Goal: Task Accomplishment & Management: Complete application form

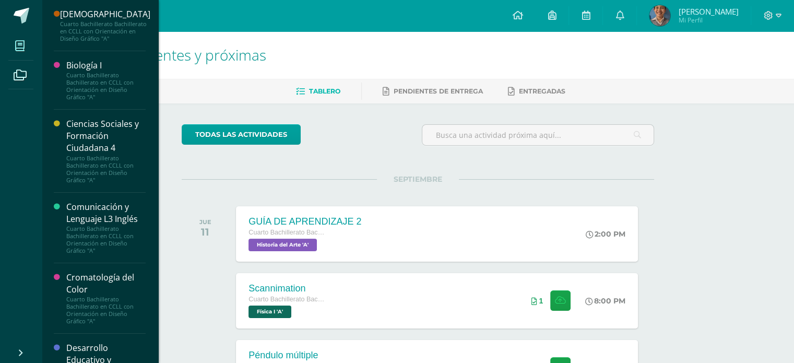
click at [24, 42] on icon at bounding box center [19, 46] width 9 height 10
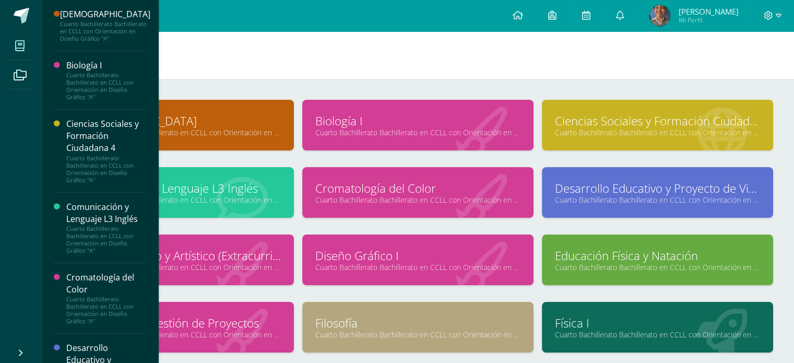
click at [514, 48] on h1 "Mis cursos" at bounding box center [418, 55] width 728 height 48
click at [347, 53] on h1 "Mis cursos" at bounding box center [418, 55] width 728 height 48
click at [207, 39] on h1 "Mis cursos" at bounding box center [418, 55] width 728 height 48
drag, startPoint x: 802, startPoint y: 123, endPoint x: 736, endPoint y: 78, distance: 79.2
click at [736, 78] on h1 "Mis cursos" at bounding box center [418, 55] width 728 height 48
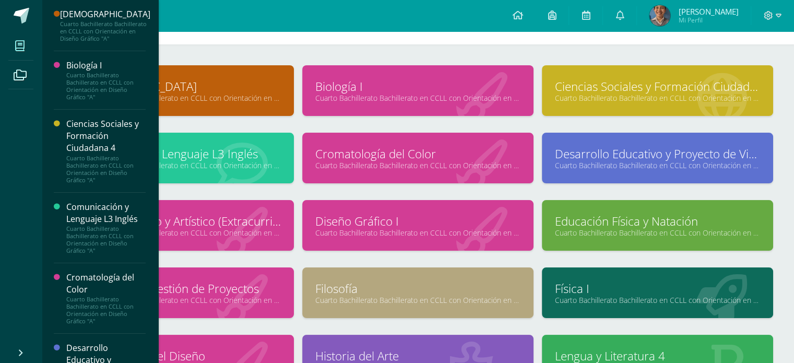
scroll to position [38, 0]
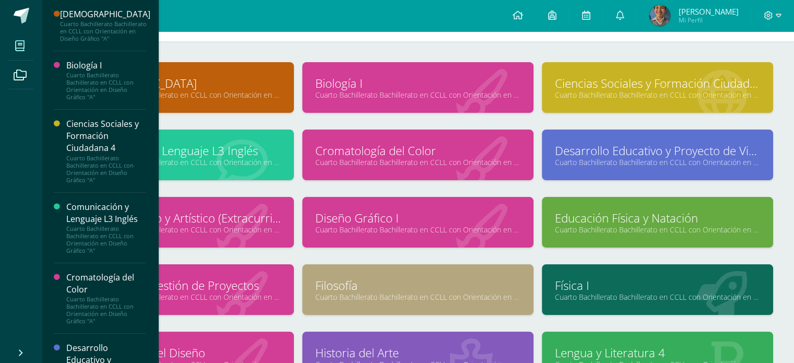
click at [167, 45] on div "[DEMOGRAPHIC_DATA] Cuarto Bachillerato Bachillerato en CCLL con Orientación en …" at bounding box center [418, 322] width 753 height 562
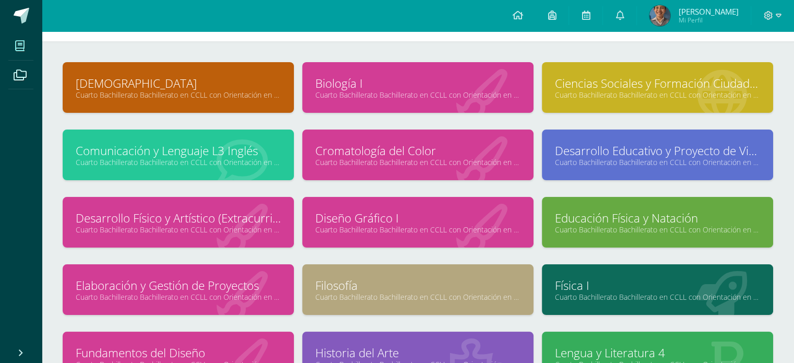
click at [18, 53] on span at bounding box center [20, 46] width 24 height 24
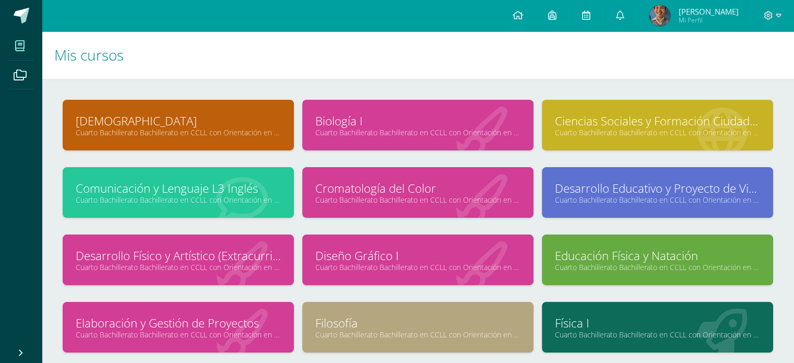
click at [675, 339] on div at bounding box center [721, 328] width 103 height 70
click at [670, 330] on link "Cuarto Bachillerato Bachillerato en CCLL con Orientación en Diseño Gráfico "A"" at bounding box center [657, 335] width 205 height 10
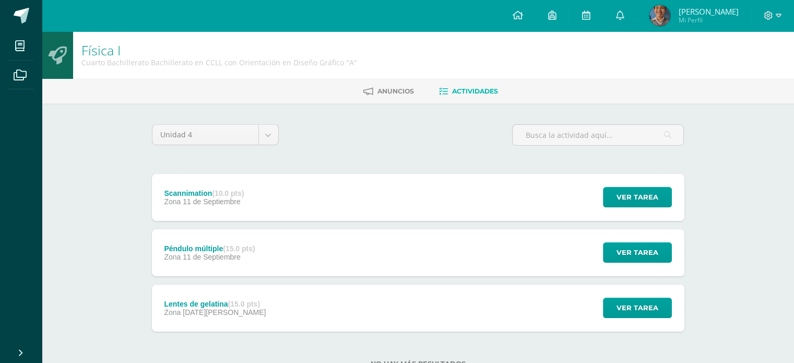
click at [367, 301] on div "Lentes de gelatina (15.0 pts) Zona 29 de Agosto Ver tarea Lentes de gelatina Fí…" at bounding box center [418, 308] width 533 height 47
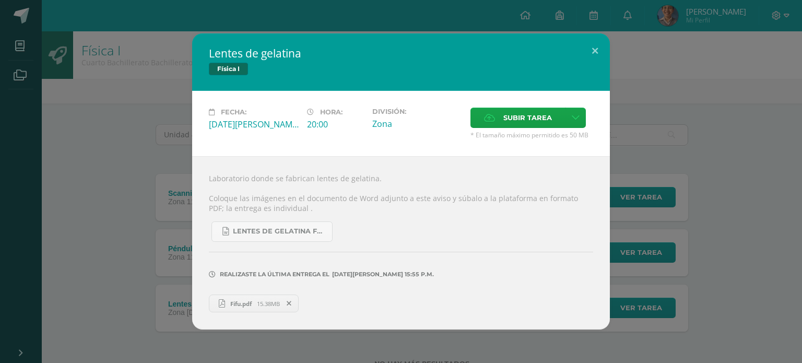
click at [291, 301] on icon at bounding box center [289, 303] width 5 height 7
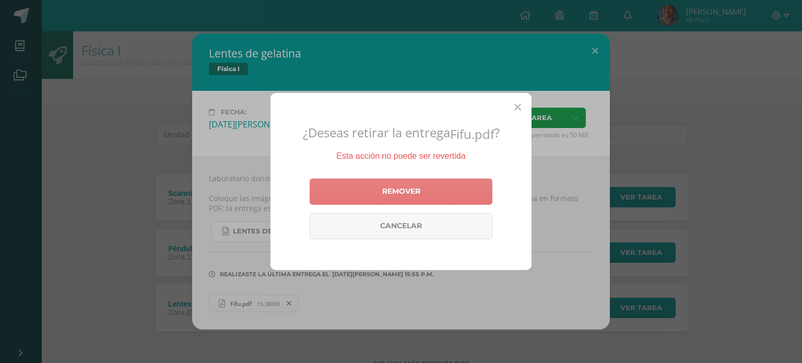
click at [441, 192] on link "Remover" at bounding box center [401, 192] width 183 height 26
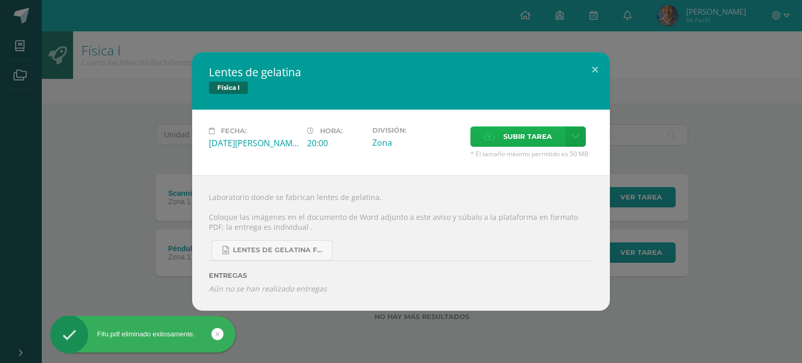
click at [498, 138] on label "Subir tarea" at bounding box center [518, 136] width 95 height 20
click at [0, 0] on input "Subir tarea" at bounding box center [0, 0] width 0 height 0
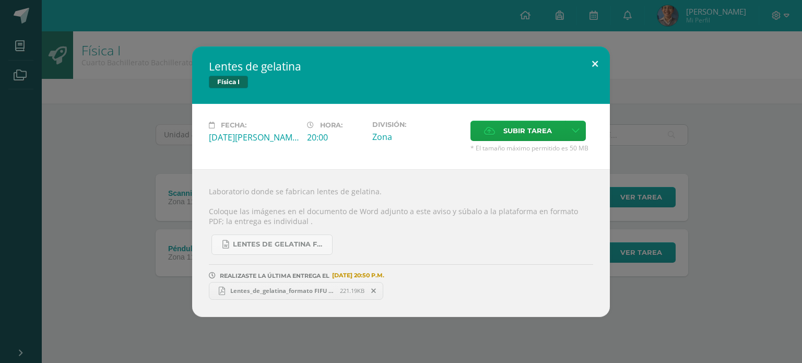
click at [594, 64] on button at bounding box center [595, 64] width 30 height 36
